Goal: Check status

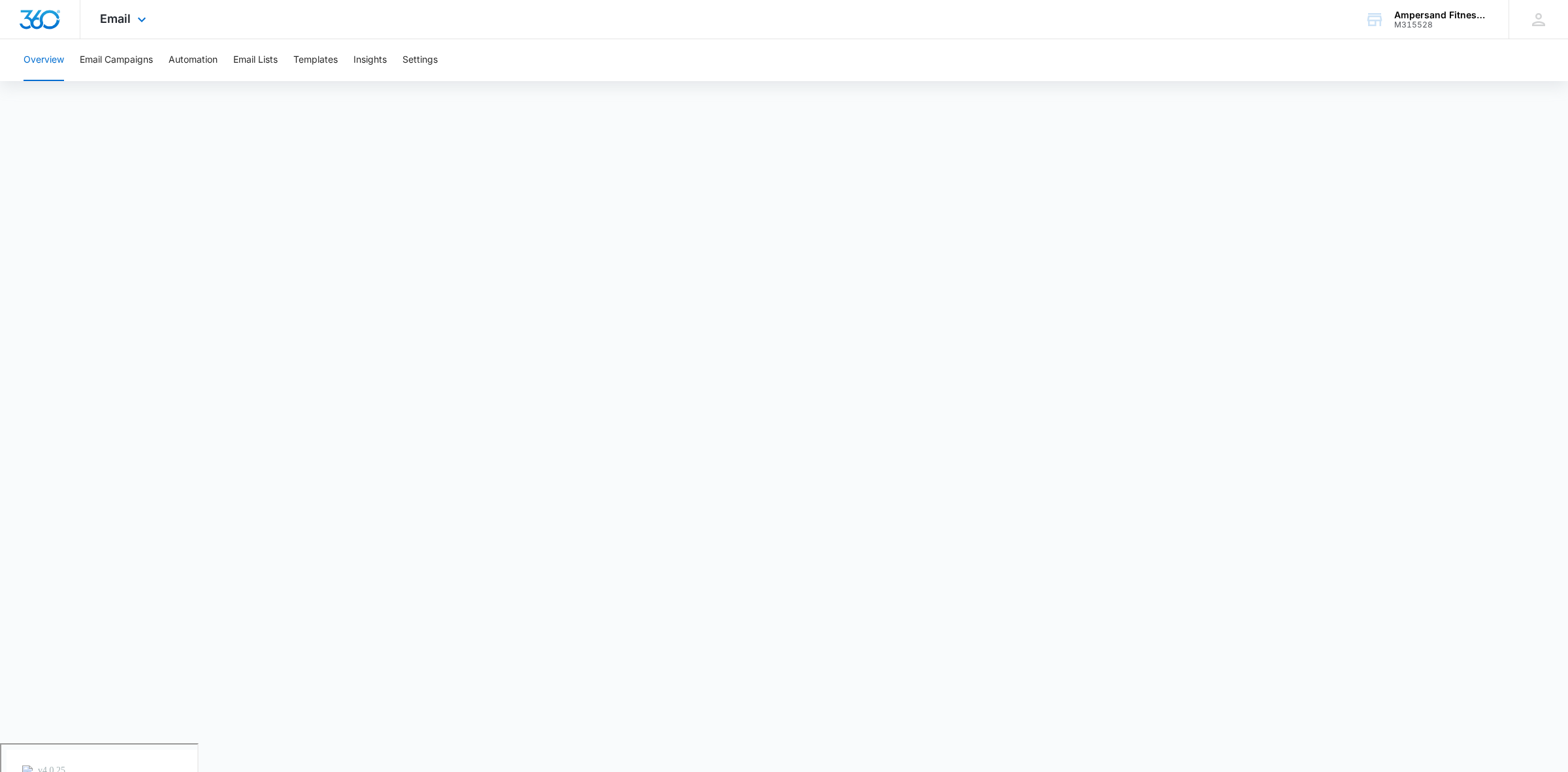
click at [154, 25] on div "Email Apps Reputation Forms CRM Email Social POS Content Ads Intelligence Files…" at bounding box center [125, 19] width 89 height 39
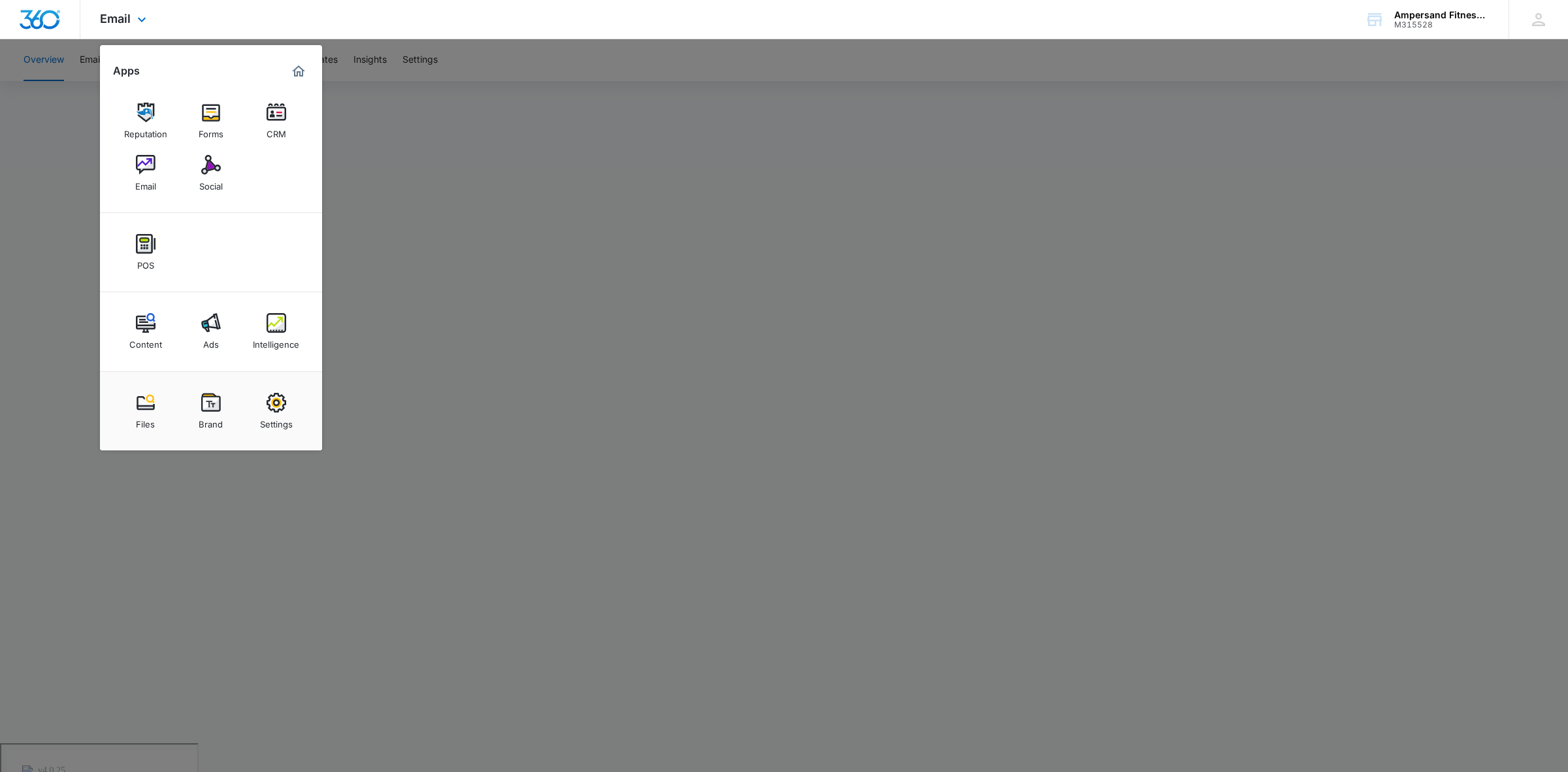
click at [50, 17] on img "Dashboard" at bounding box center [39, 19] width 42 height 19
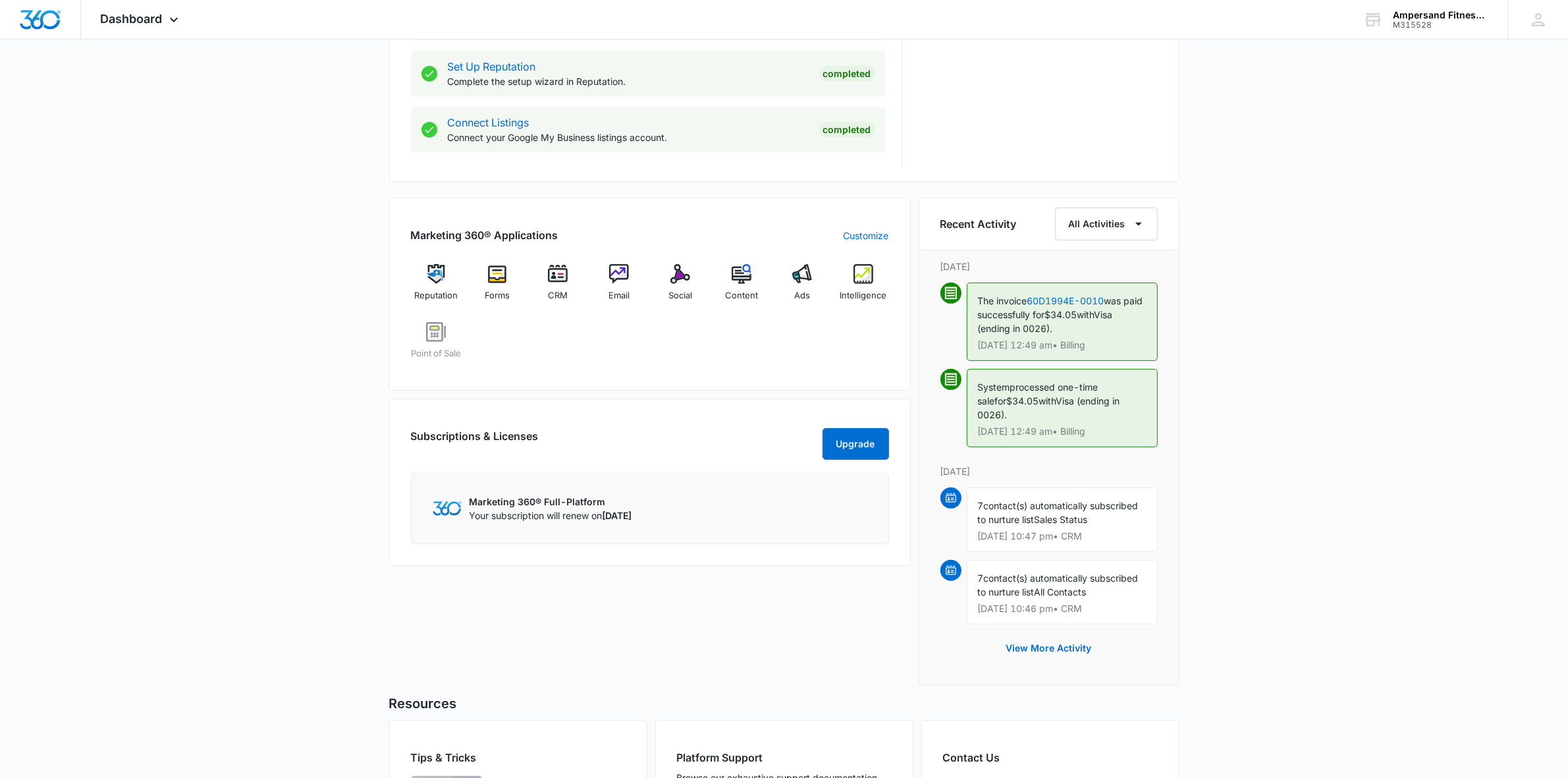
scroll to position [631, 0]
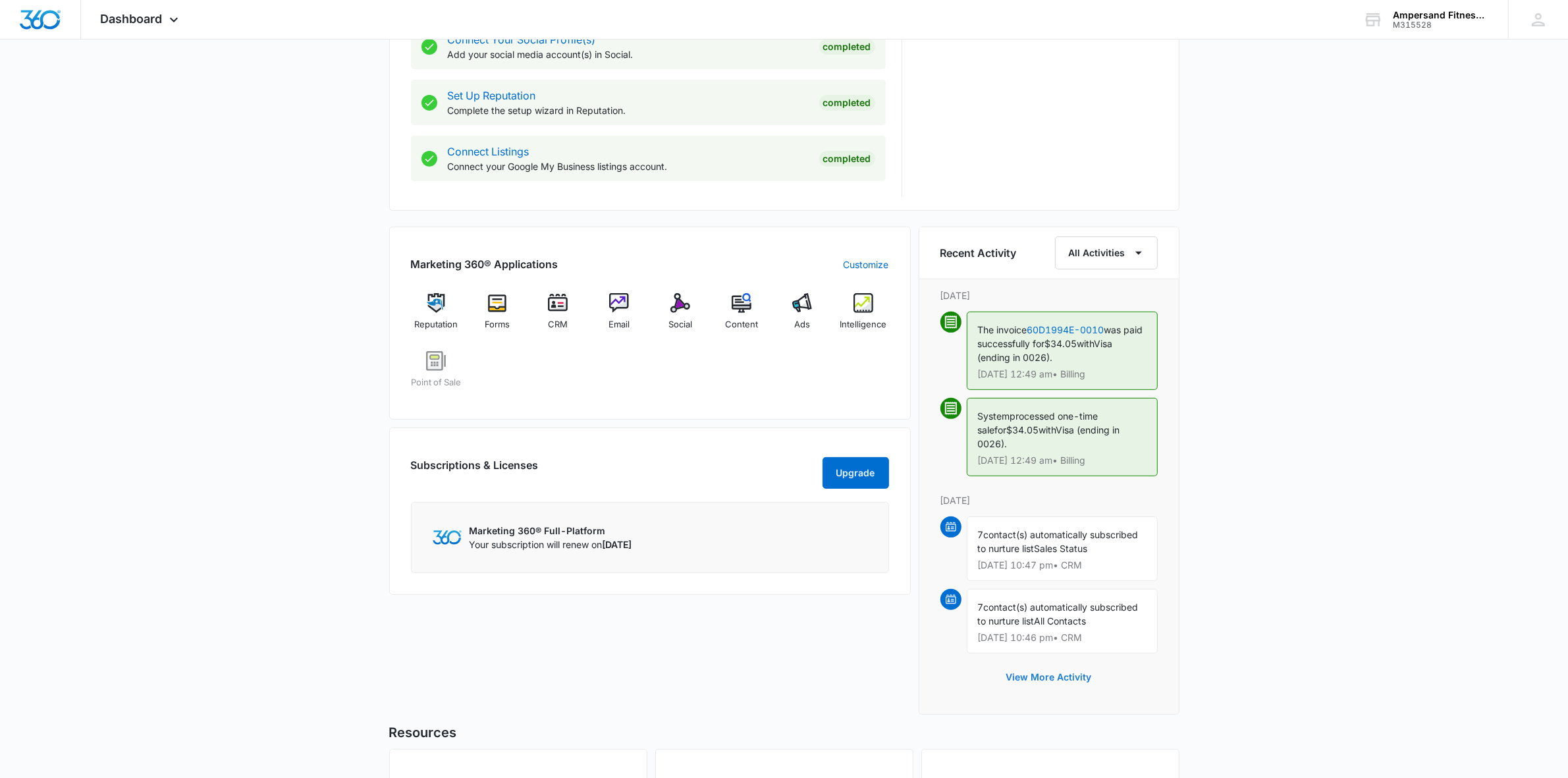
click at [1042, 662] on button "View More Activity" at bounding box center [1049, 677] width 112 height 32
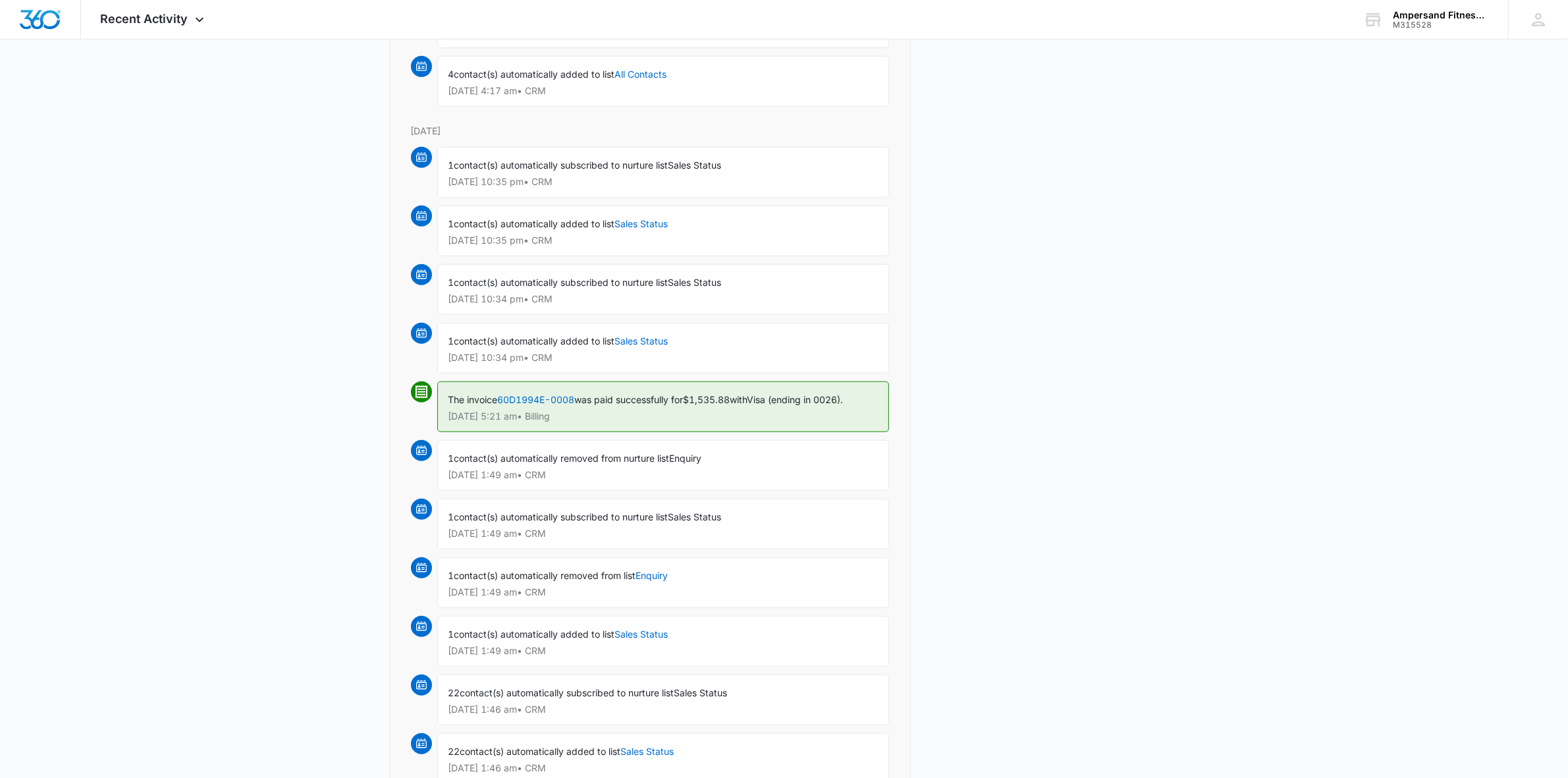
scroll to position [1174, 0]
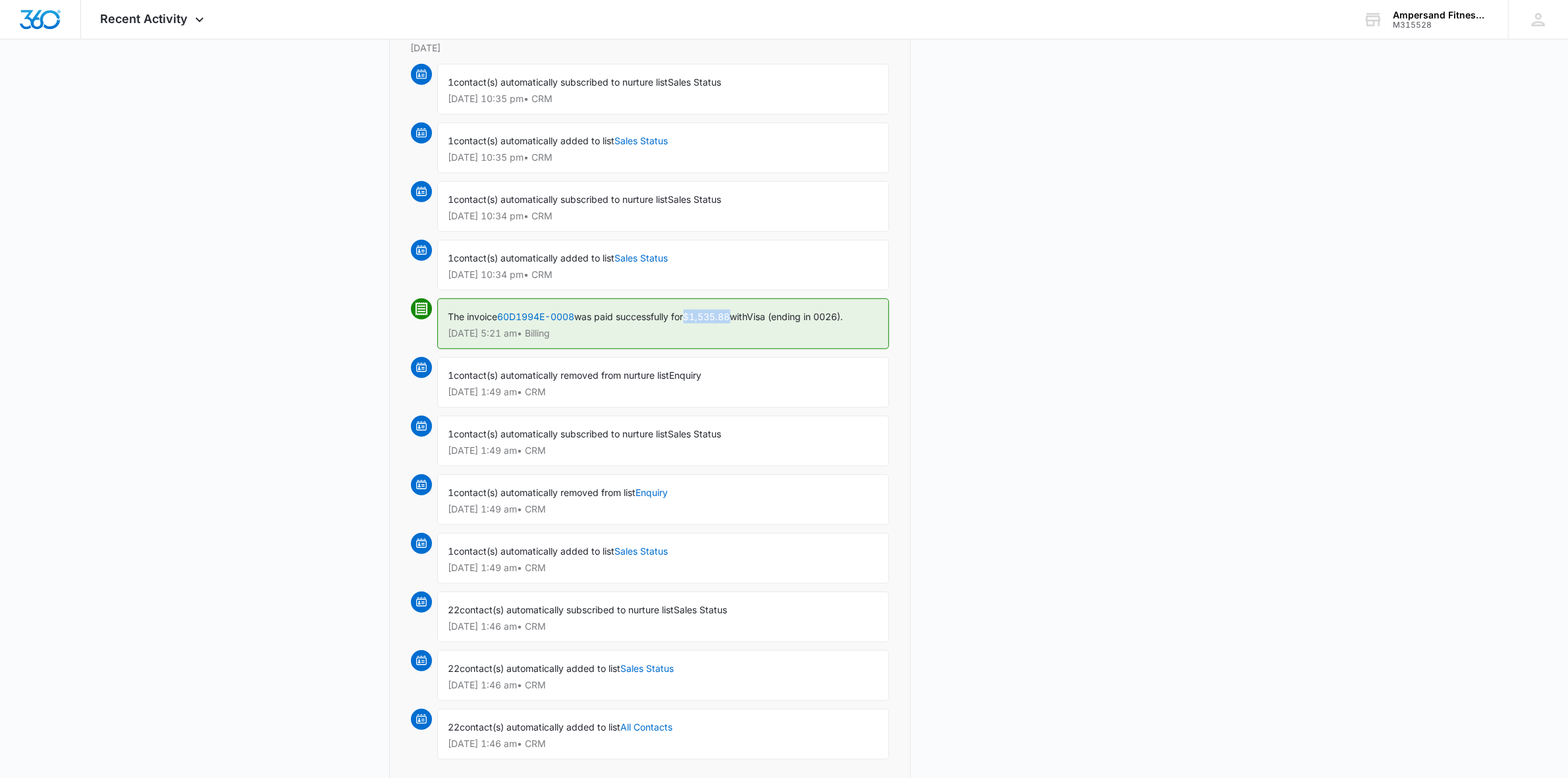
drag, startPoint x: 695, startPoint y: 325, endPoint x: 736, endPoint y: 320, distance: 41.3
click at [730, 320] on span "$1,535.88" at bounding box center [707, 317] width 47 height 11
click at [1022, 436] on div "Tips & Tricks Grow your business organically by outranking your competitors Mar…" at bounding box center [1049, 4] width 261 height 2145
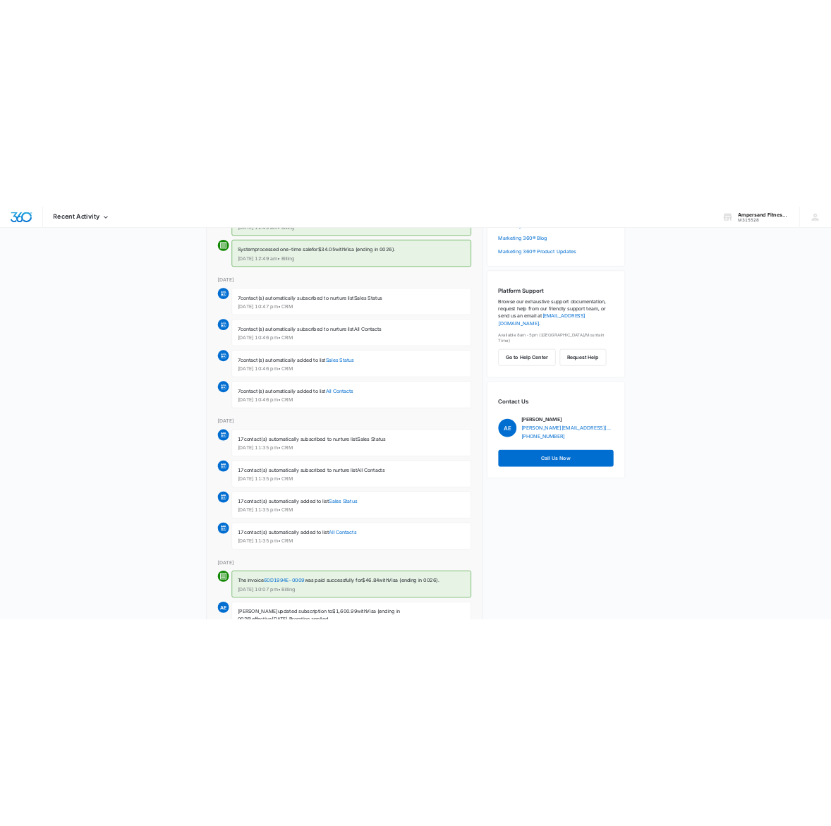
scroll to position [0, 0]
